Goal: Navigation & Orientation: Find specific page/section

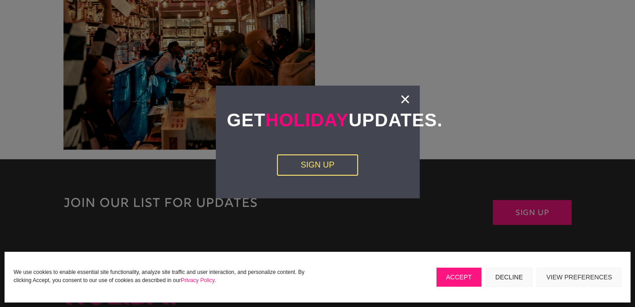
scroll to position [1709, 0]
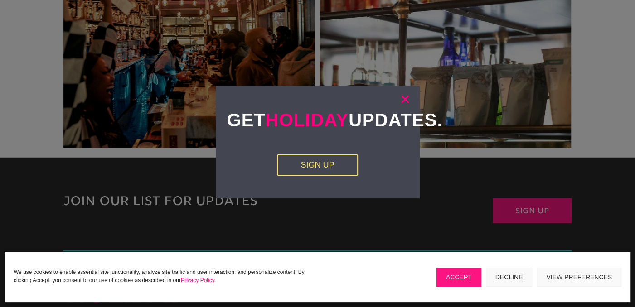
click at [406, 101] on link "×" at bounding box center [405, 99] width 10 height 9
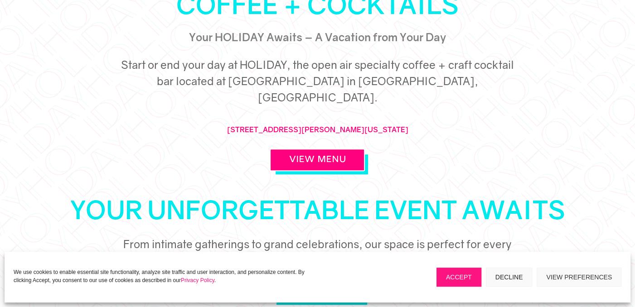
scroll to position [0, 0]
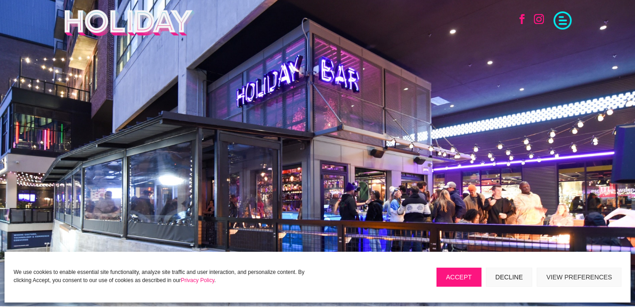
click at [567, 22] on span at bounding box center [562, 19] width 18 height 18
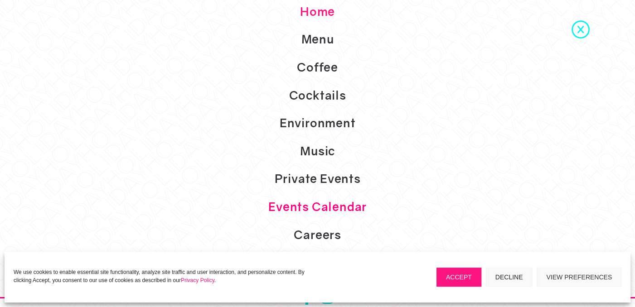
click at [360, 210] on link "Events Calendar" at bounding box center [317, 207] width 635 height 28
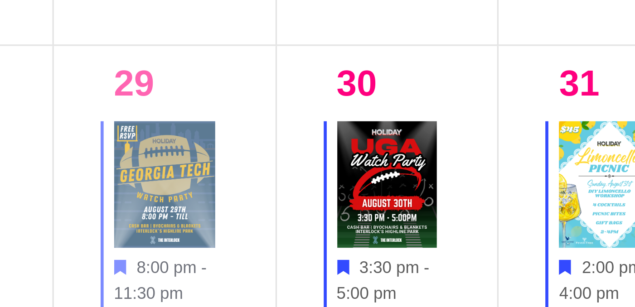
scroll to position [789, 0]
